Goal: Find specific page/section: Find specific page/section

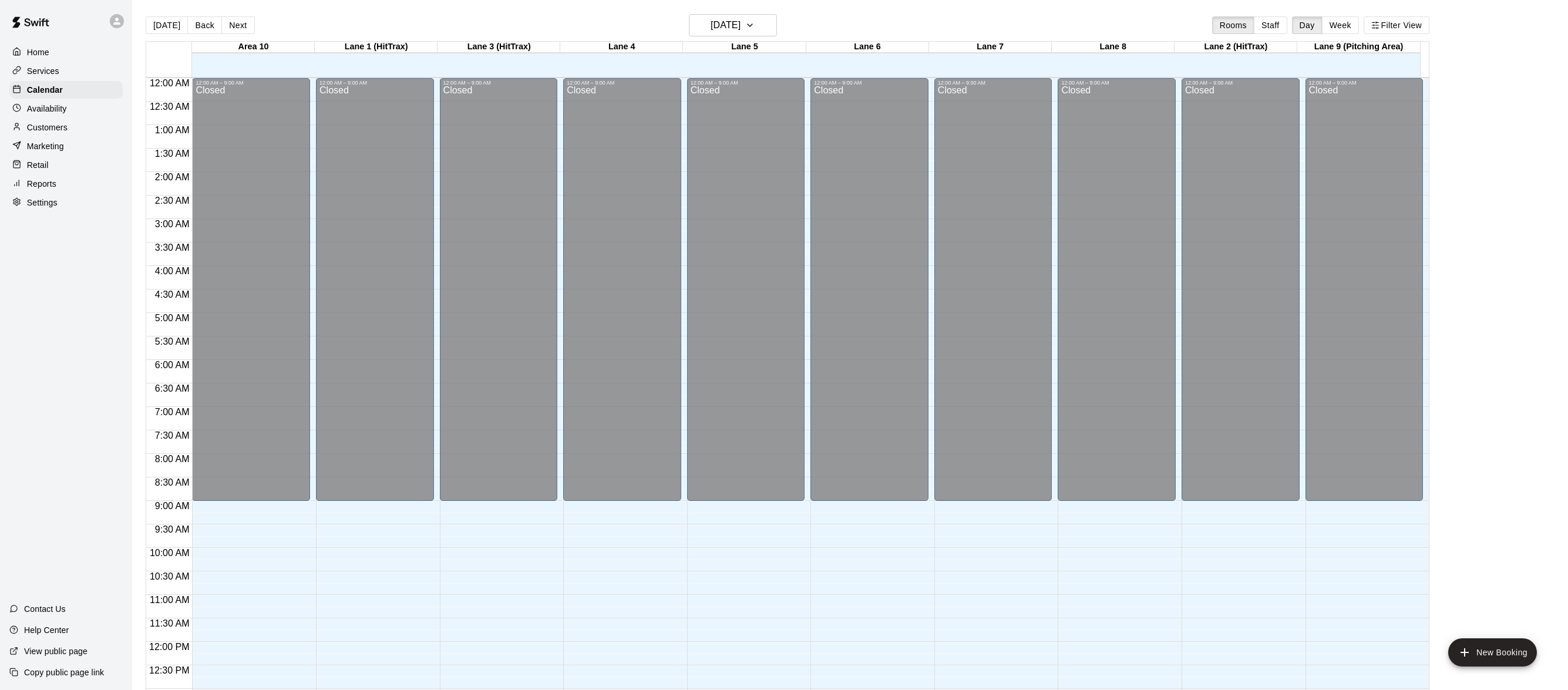
scroll to position [501, 0]
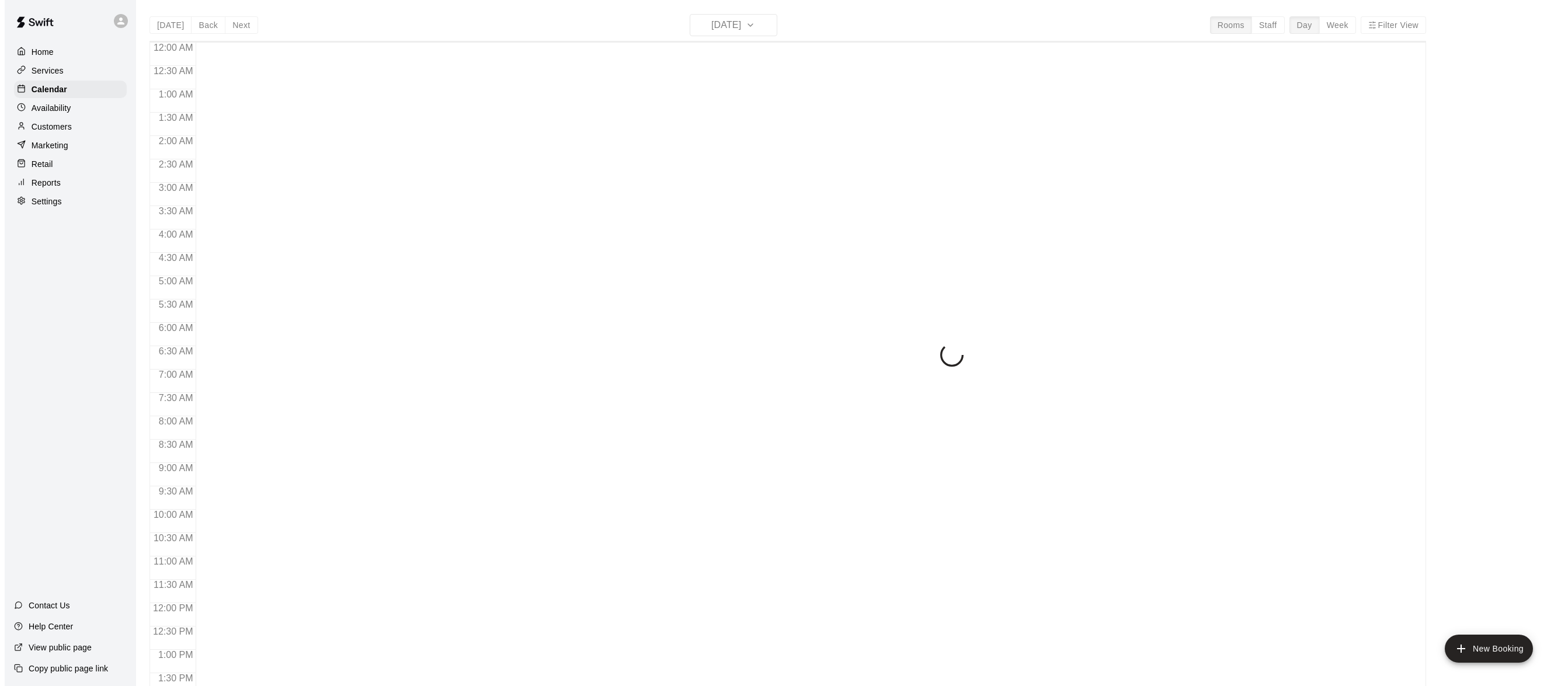
scroll to position [463, 0]
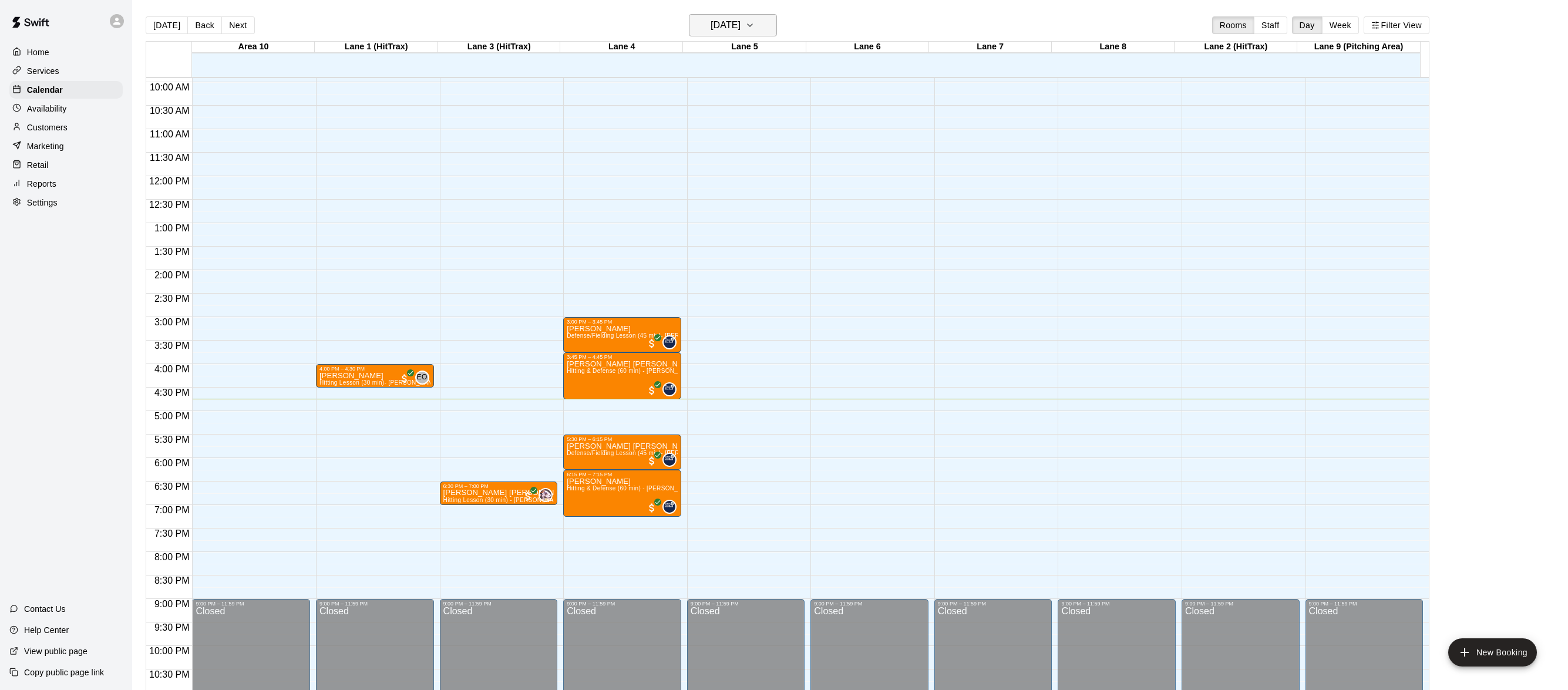
click at [752, 24] on icon "button" at bounding box center [750, 25] width 4 height 3
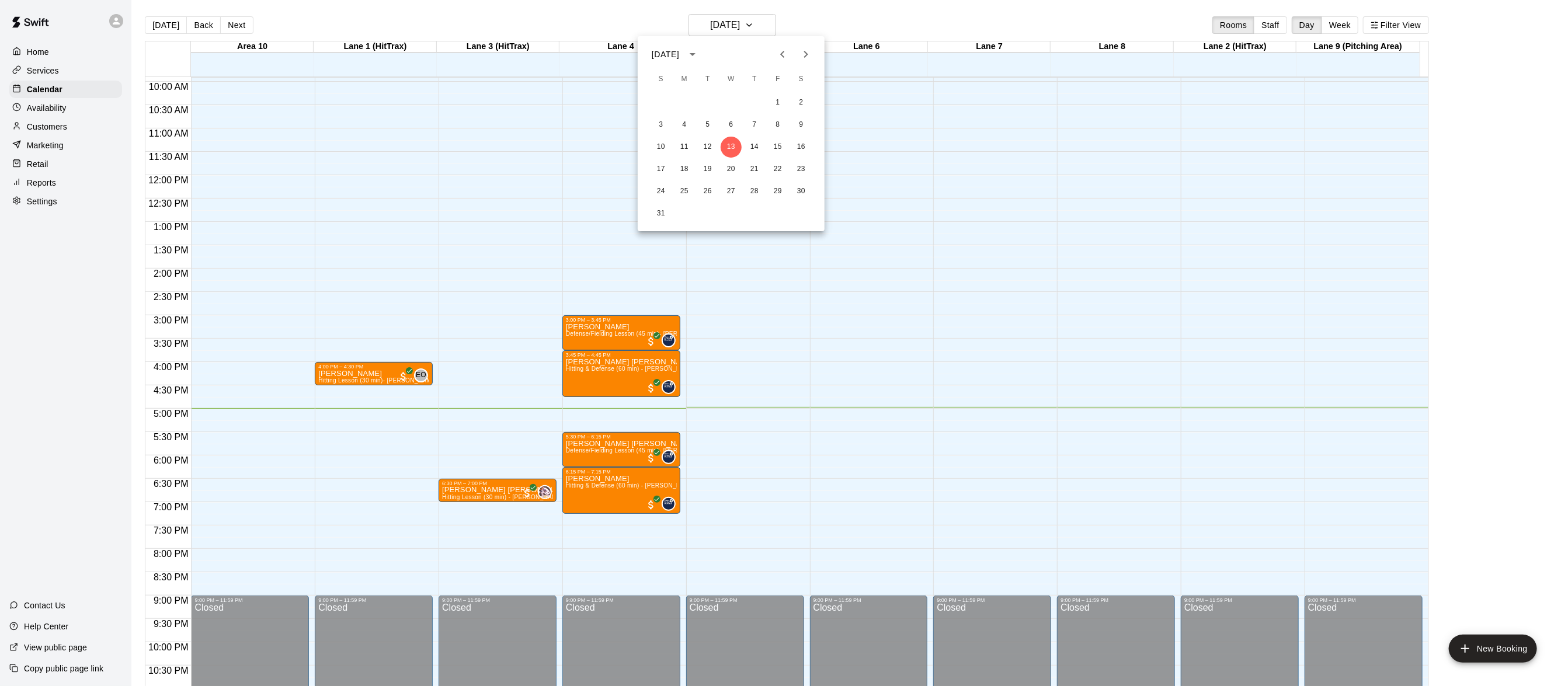
click at [848, 5] on div at bounding box center [784, 343] width 1568 height 686
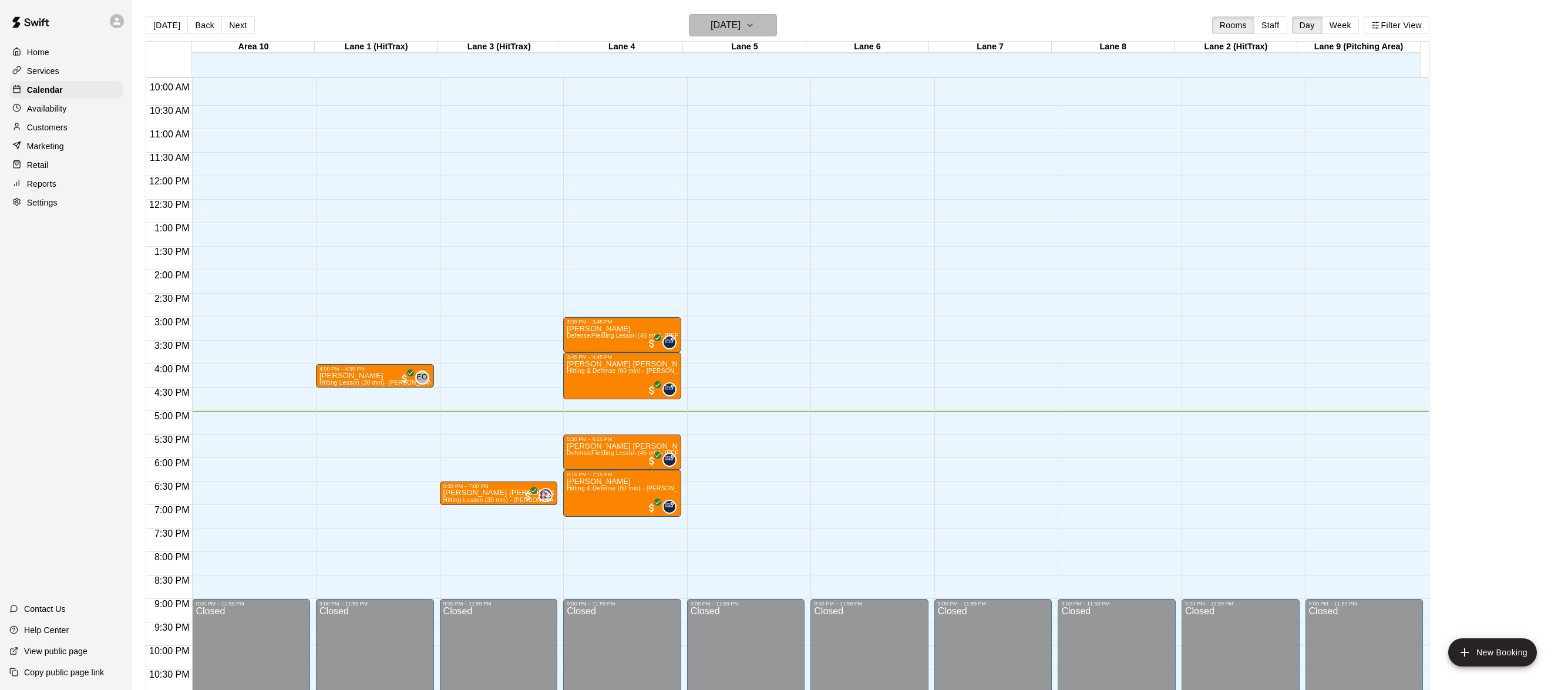
click at [771, 22] on button "[DATE]" at bounding box center [733, 25] width 88 height 22
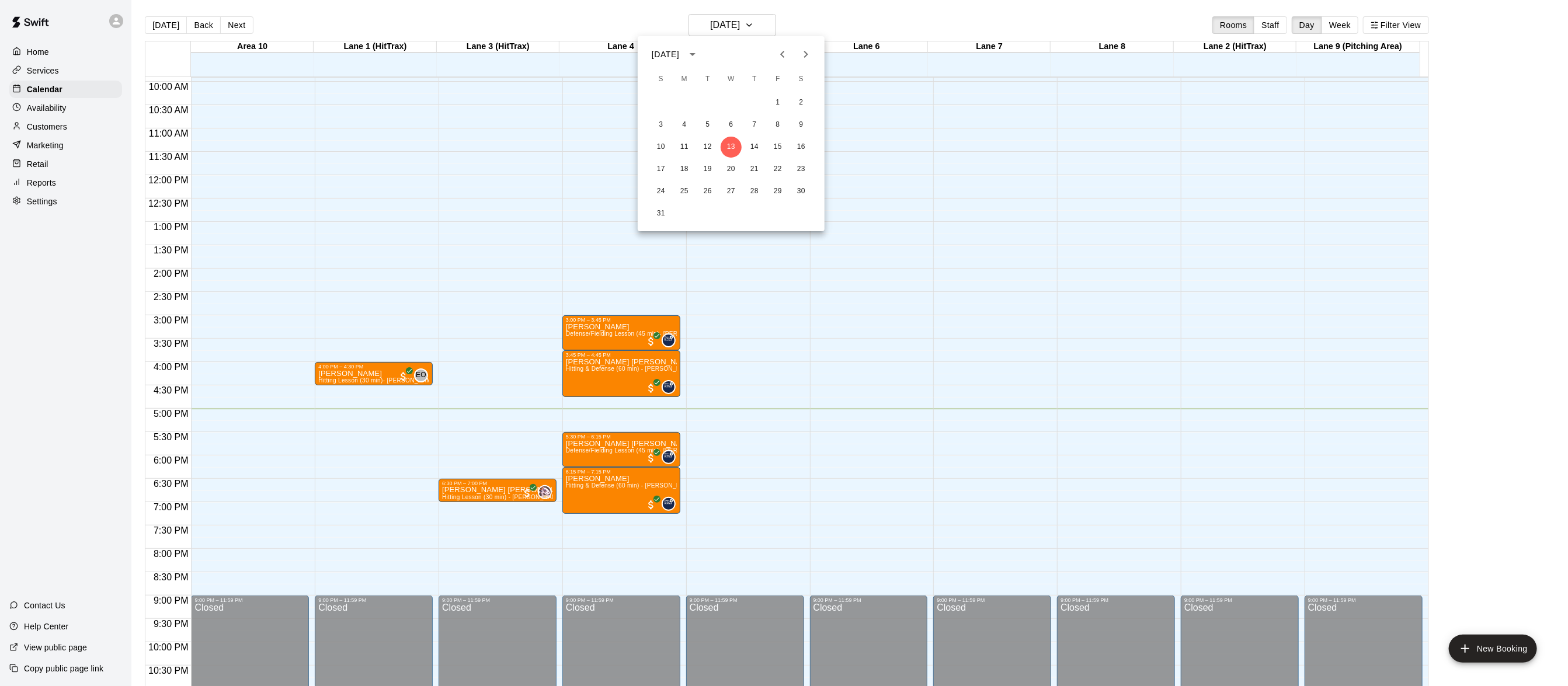
click at [832, 25] on div at bounding box center [784, 343] width 1568 height 686
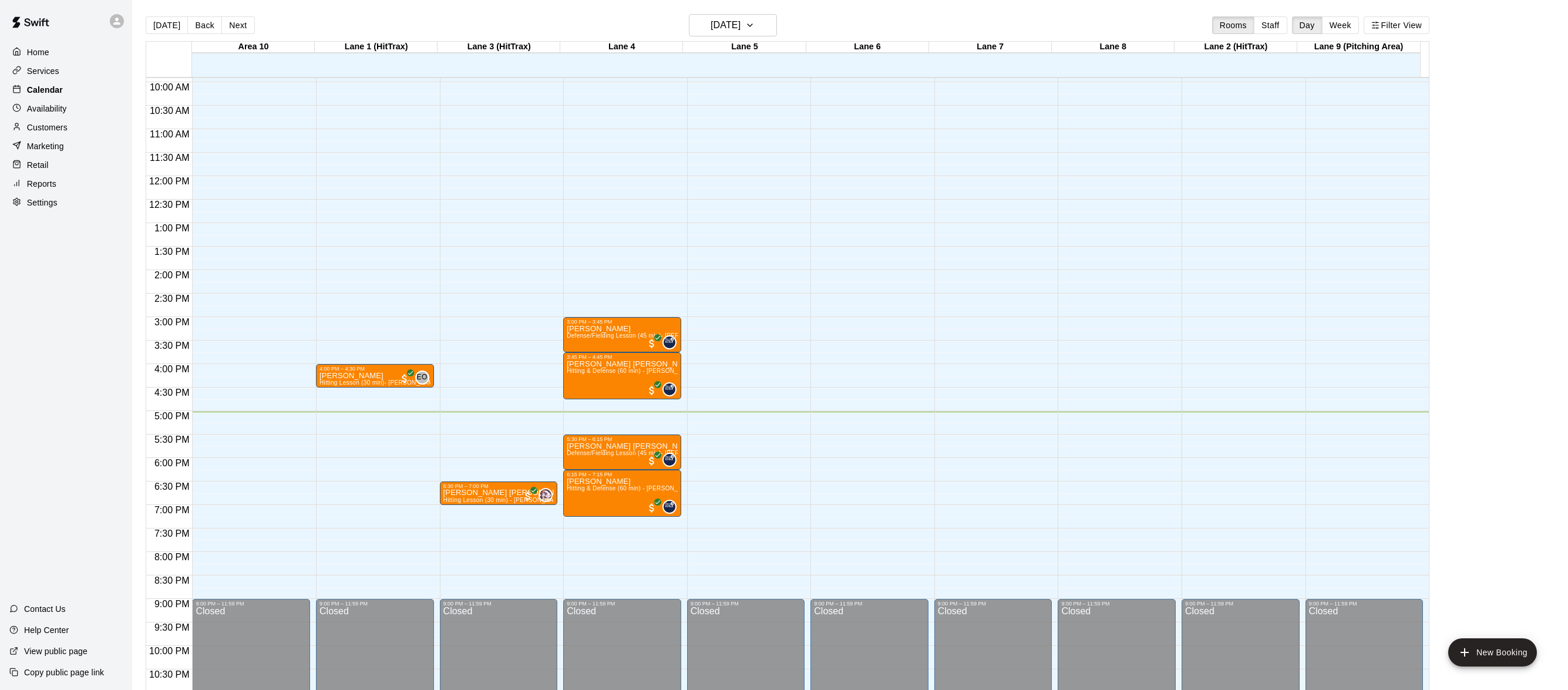
click at [53, 86] on p "Calendar" at bounding box center [45, 90] width 36 height 11
click at [63, 87] on div "Calendar" at bounding box center [66, 90] width 113 height 18
click at [752, 24] on icon "button" at bounding box center [750, 25] width 4 height 3
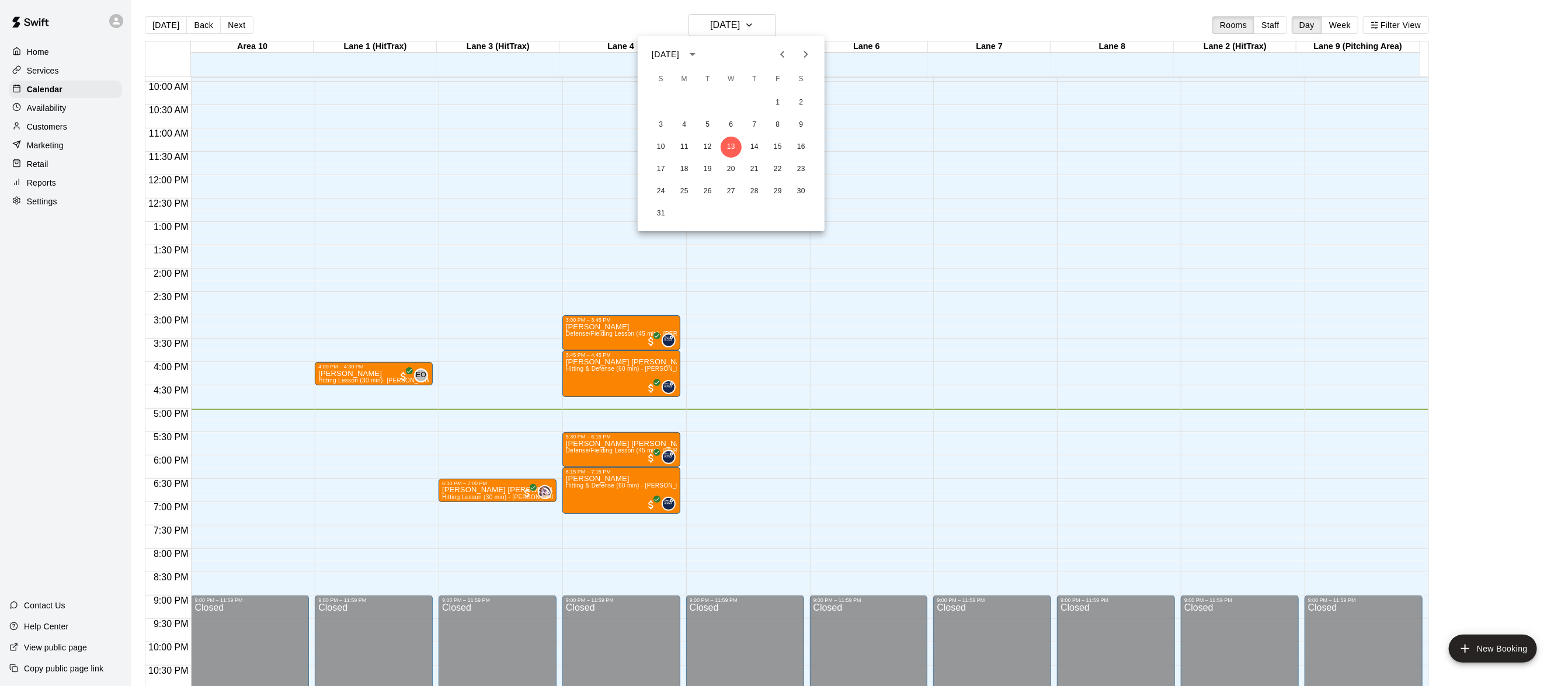
click at [770, 21] on div at bounding box center [784, 343] width 1568 height 686
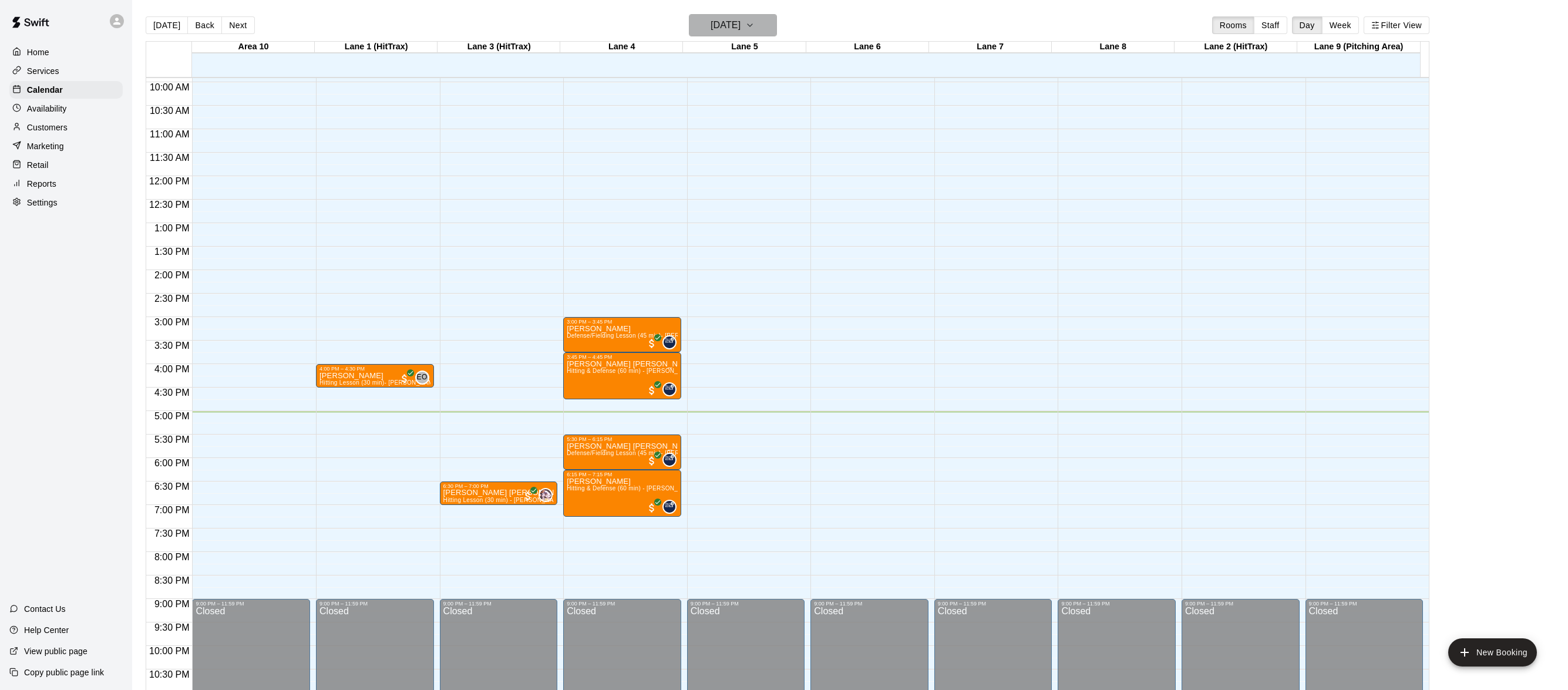
click at [755, 22] on icon "button" at bounding box center [750, 25] width 10 height 14
